Goal: Task Accomplishment & Management: Use online tool/utility

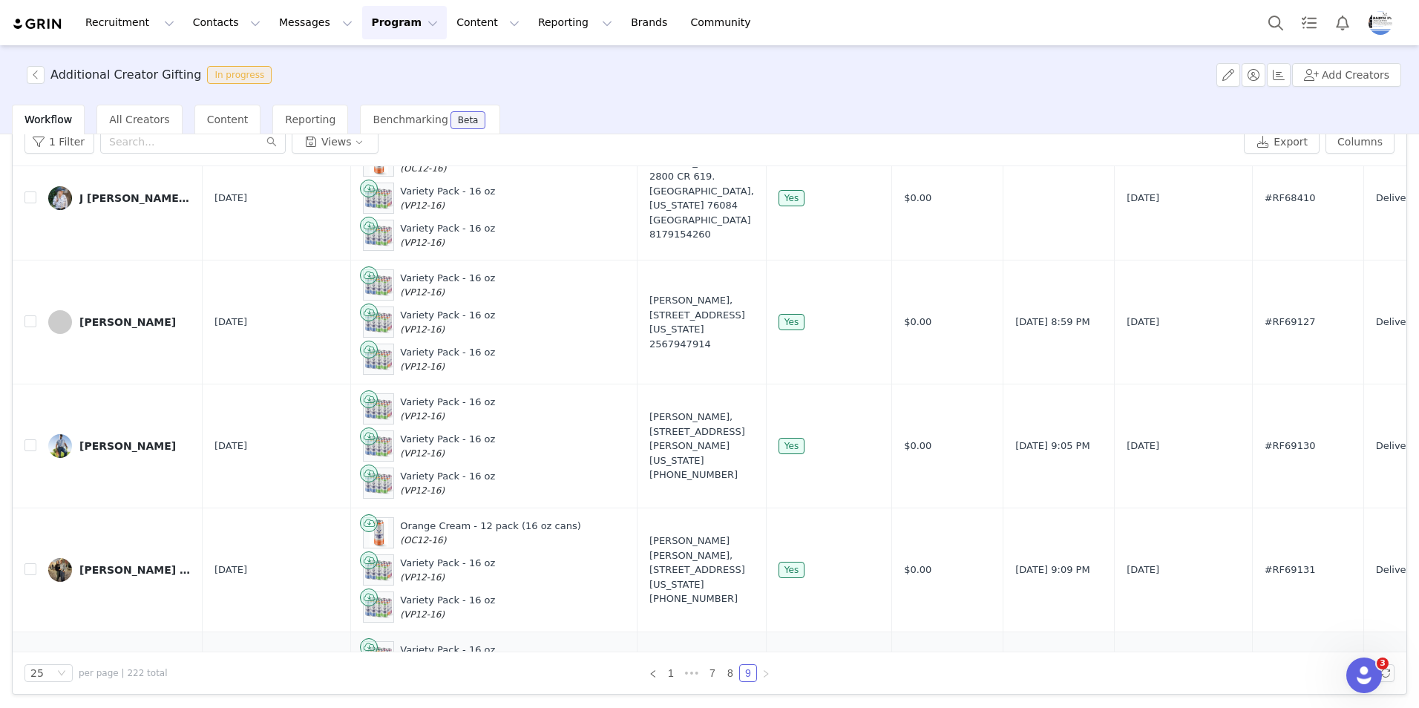
scroll to position [1545, 0]
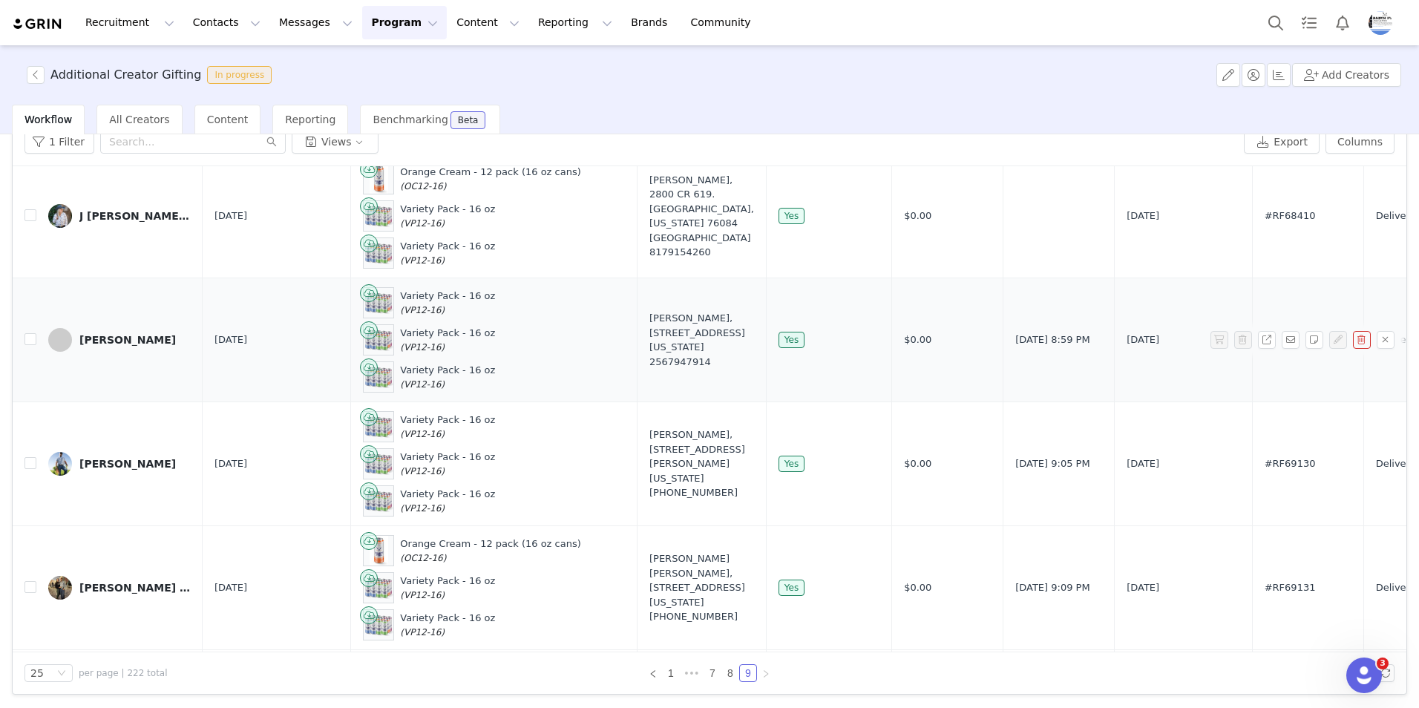
click at [122, 334] on div "[PERSON_NAME]" at bounding box center [127, 340] width 96 height 12
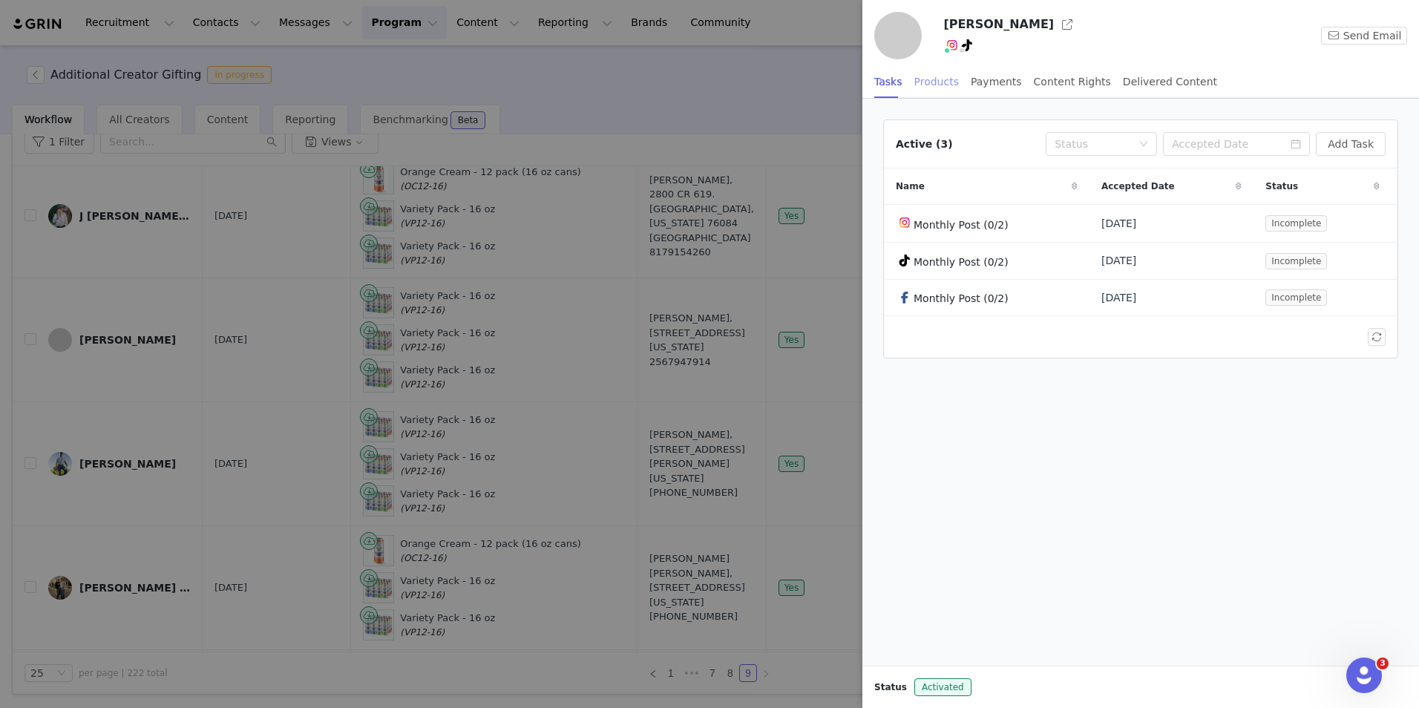
click at [935, 83] on div "Products" at bounding box center [936, 81] width 45 height 33
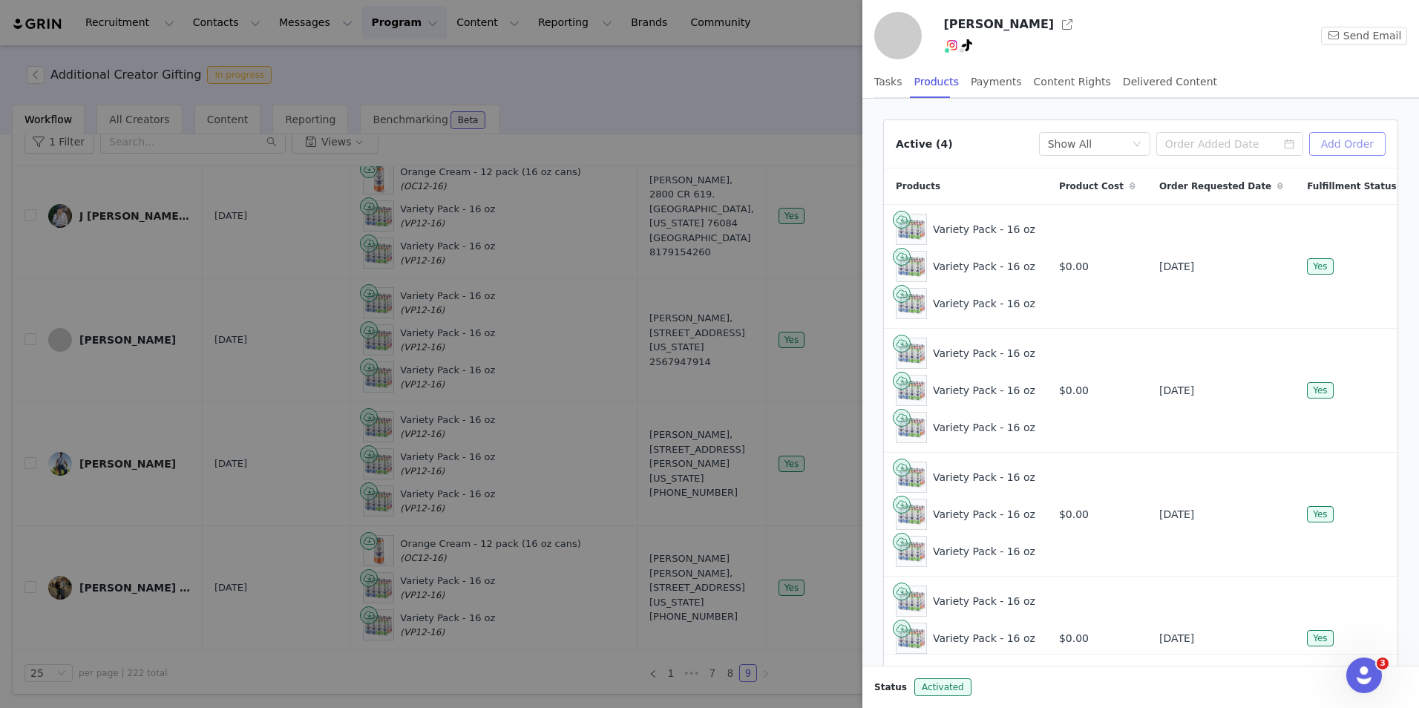
click at [1344, 140] on button "Add Order" at bounding box center [1347, 144] width 76 height 24
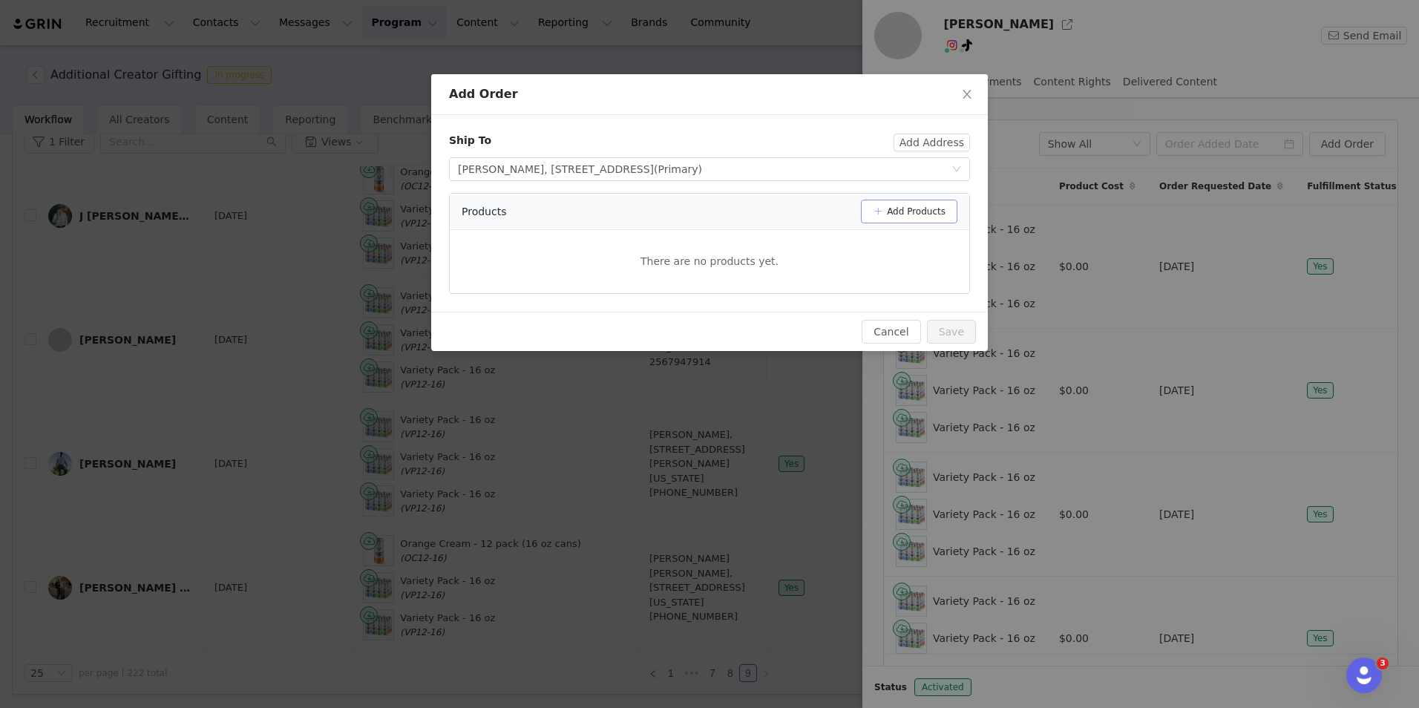
click at [939, 209] on button "Add Products" at bounding box center [909, 212] width 96 height 24
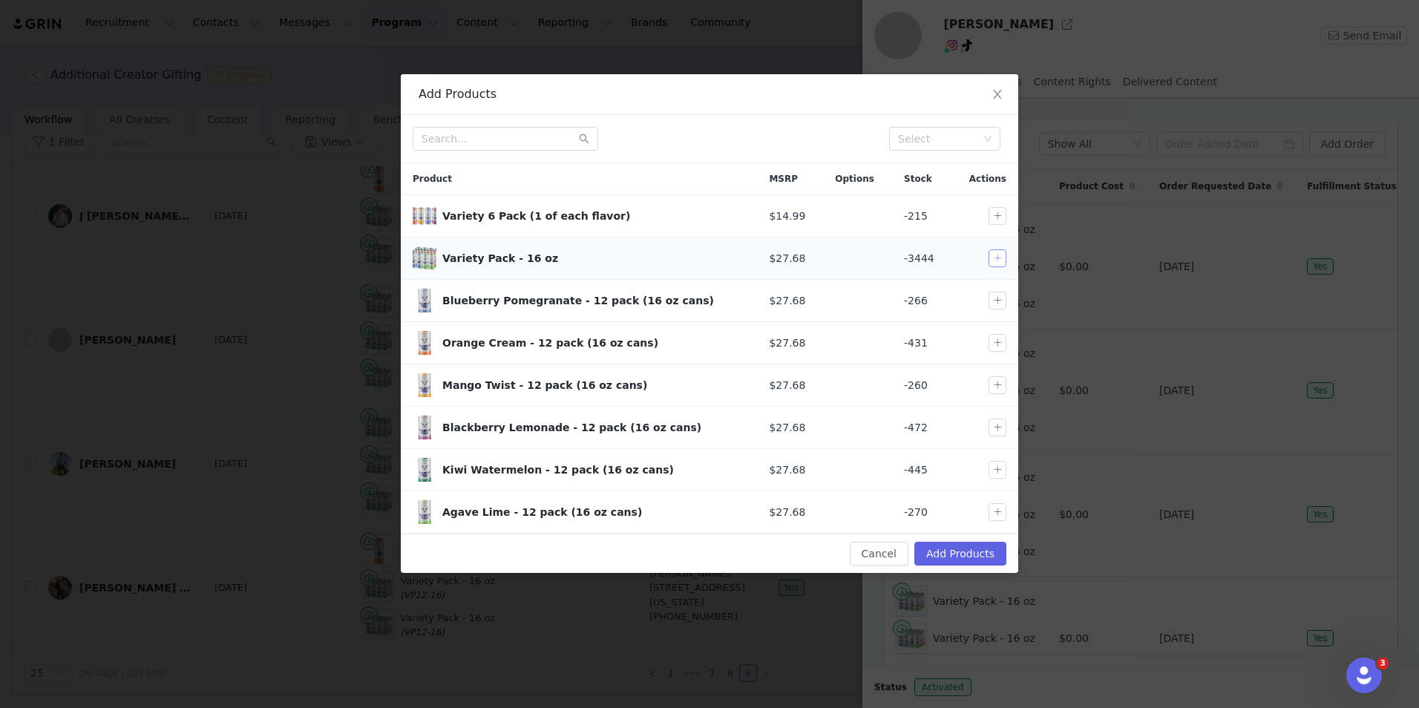
click at [996, 260] on button "button" at bounding box center [997, 258] width 18 height 18
click at [961, 558] on button "Add Products" at bounding box center [960, 554] width 92 height 24
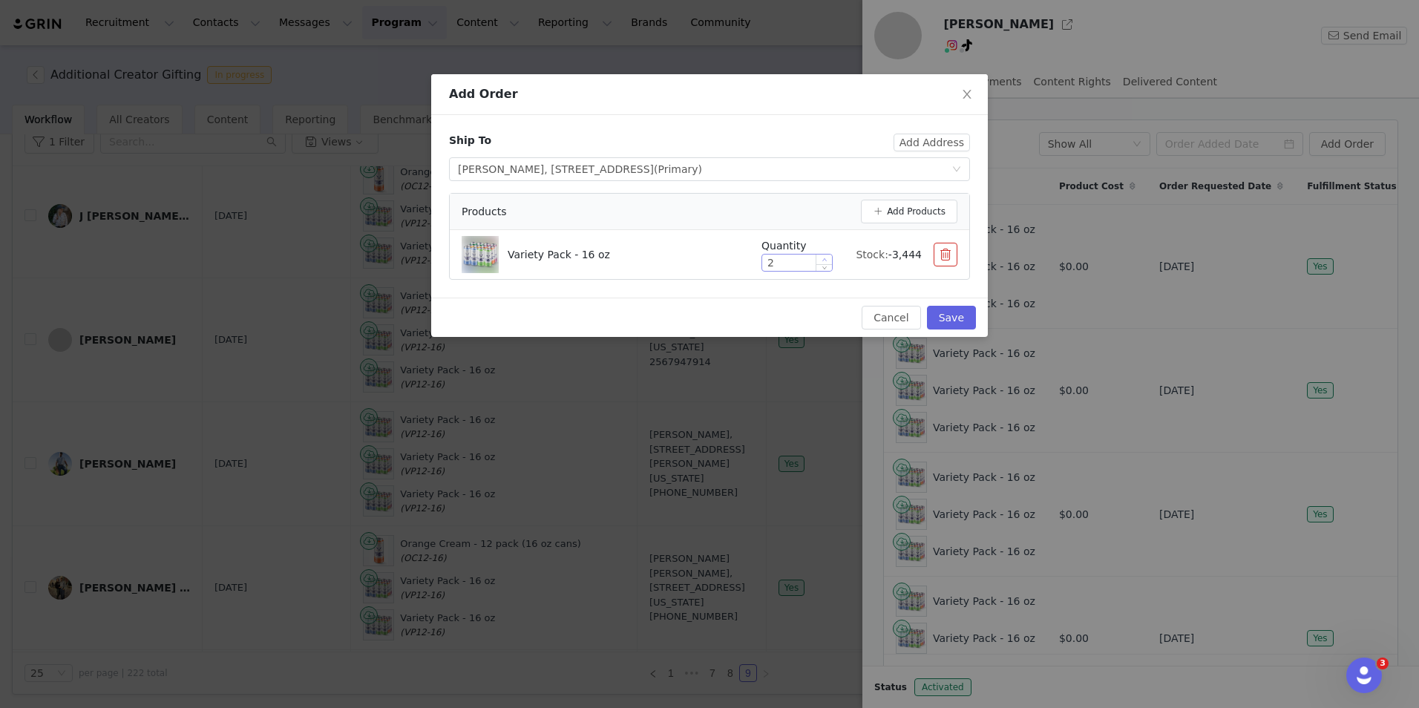
click at [827, 262] on span "Increase Value" at bounding box center [824, 259] width 16 height 10
type input "3"
click at [829, 261] on span "Increase Value" at bounding box center [824, 259] width 16 height 10
click at [965, 323] on button "Save" at bounding box center [951, 318] width 49 height 24
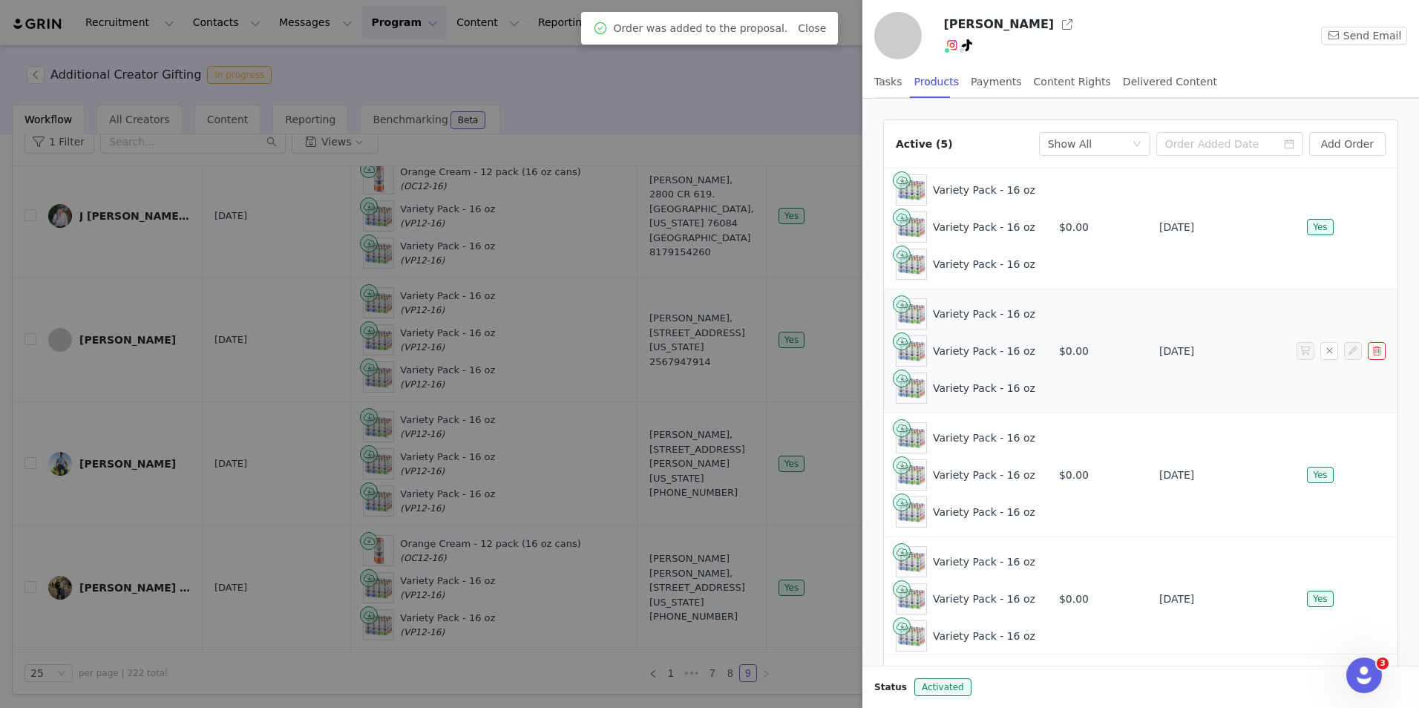
scroll to position [181, 0]
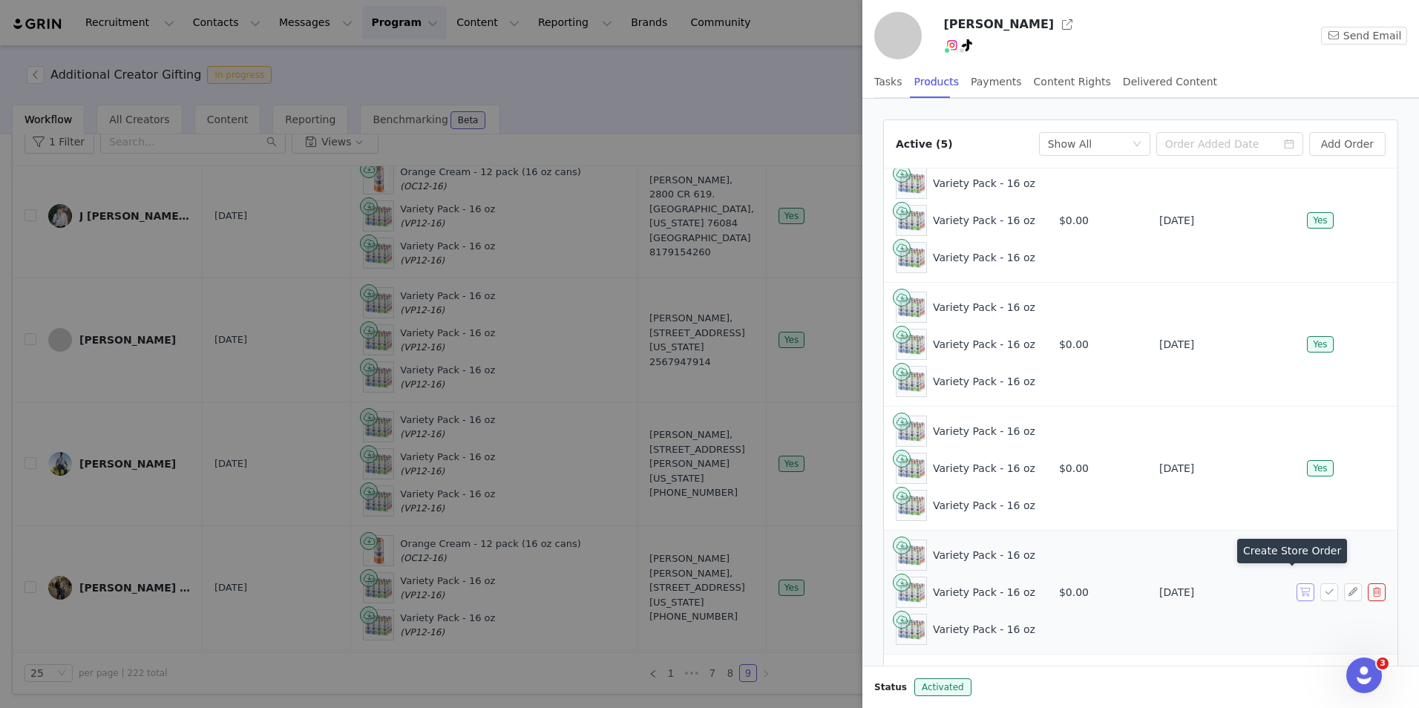
click at [1296, 583] on button "button" at bounding box center [1305, 592] width 18 height 18
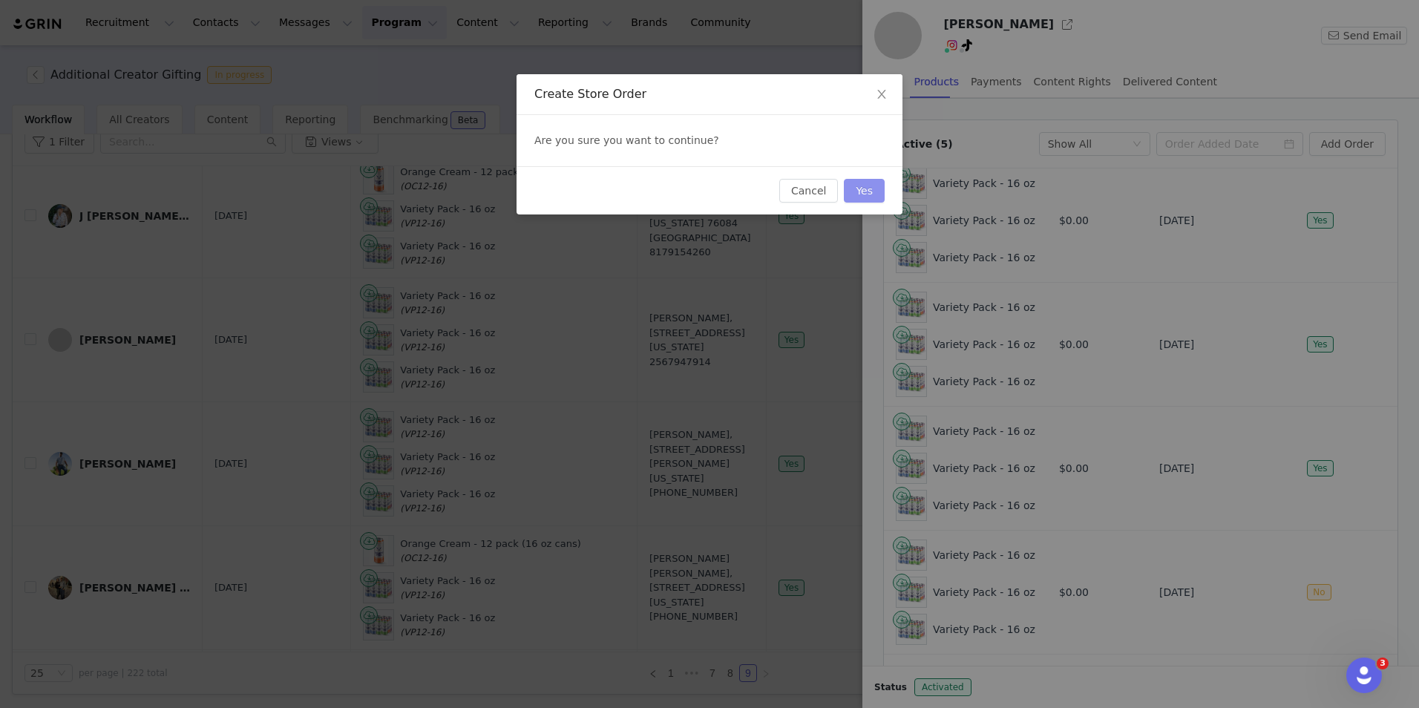
click at [867, 184] on button "Yes" at bounding box center [864, 191] width 41 height 24
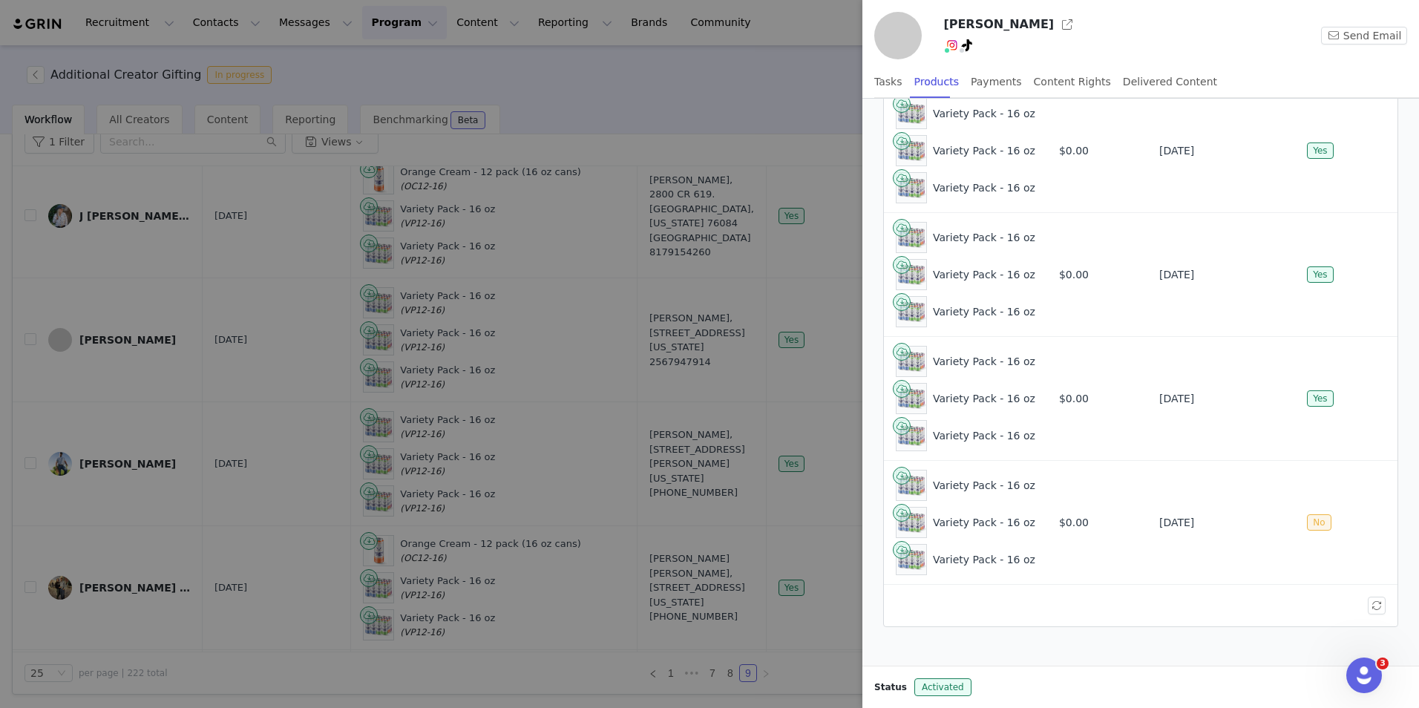
click at [876, 611] on div "Active (5) Fulfillment Status Show All Add Order Products Product Cost Order Re…" at bounding box center [1140, 338] width 533 height 595
click at [175, 600] on div at bounding box center [709, 354] width 1419 height 708
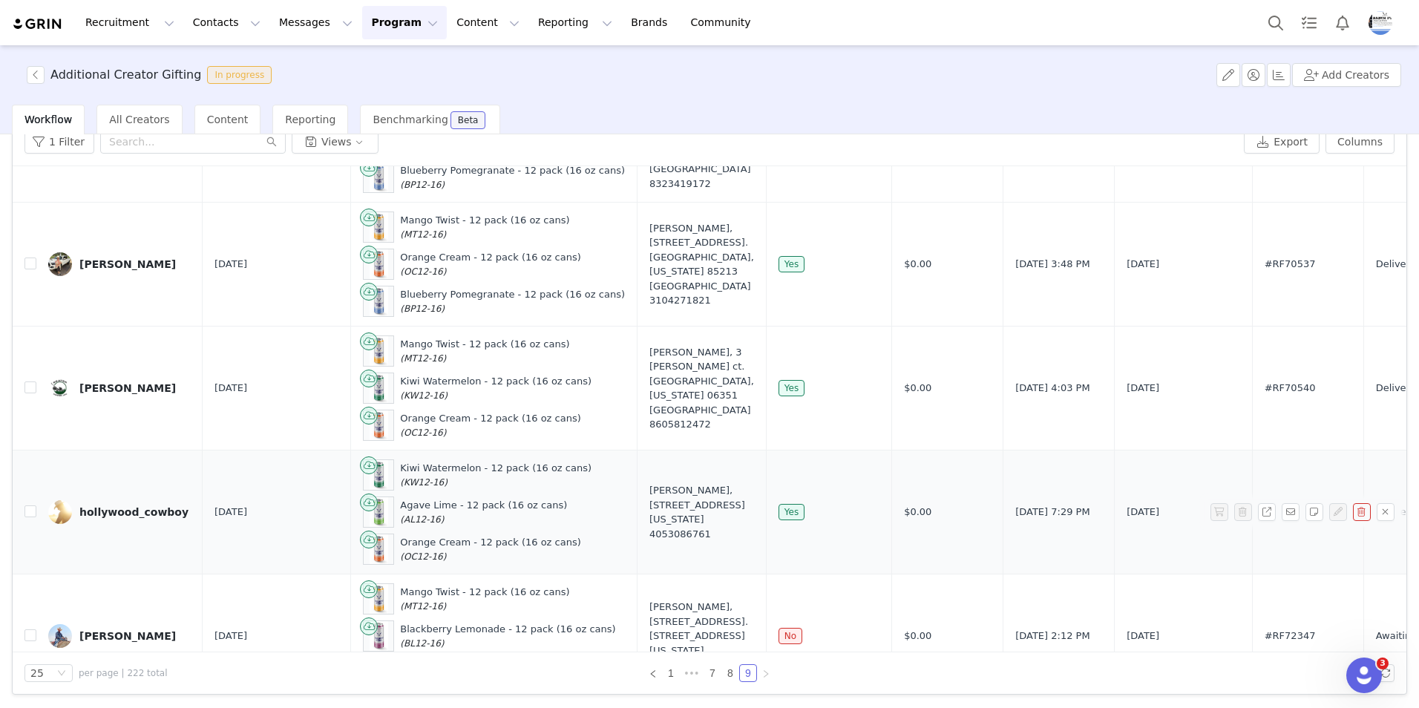
scroll to position [2287, 0]
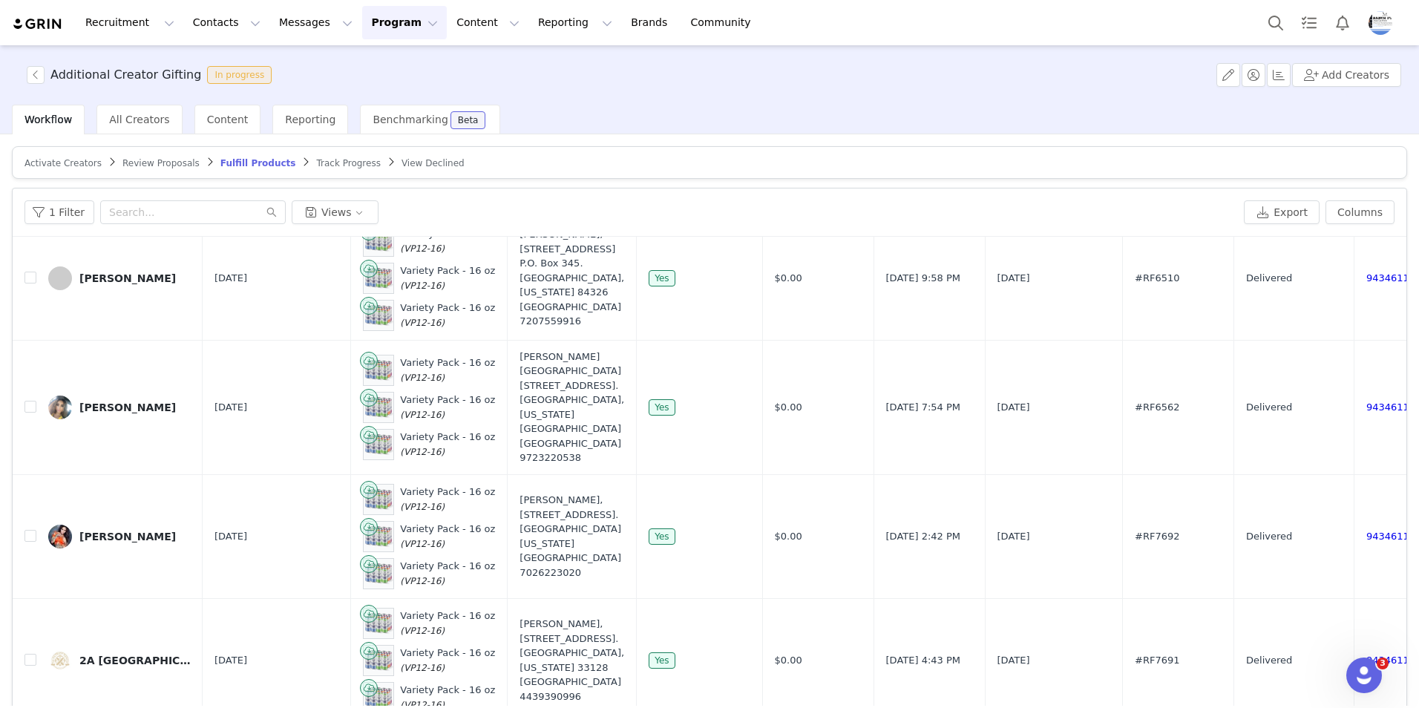
scroll to position [70, 0]
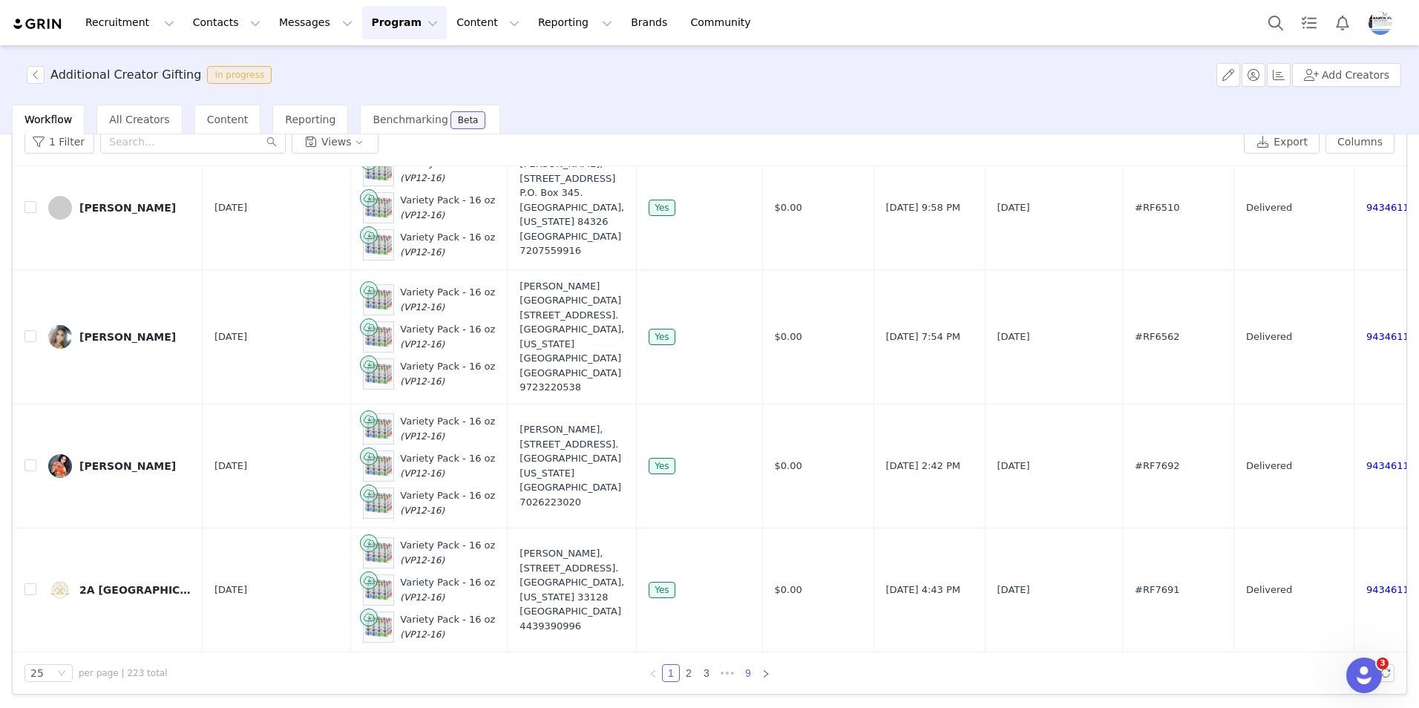
click at [745, 676] on link "9" at bounding box center [748, 673] width 16 height 16
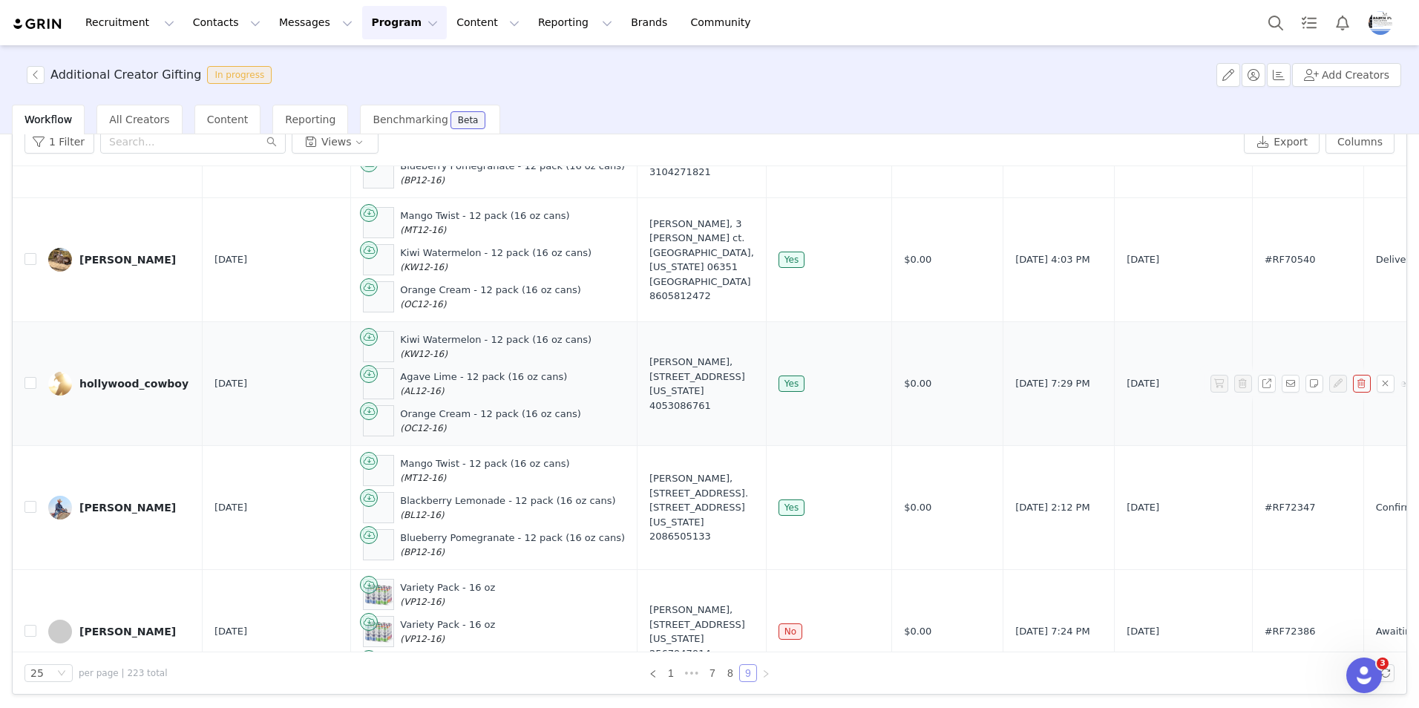
scroll to position [2411, 0]
